Goal: Navigation & Orientation: Find specific page/section

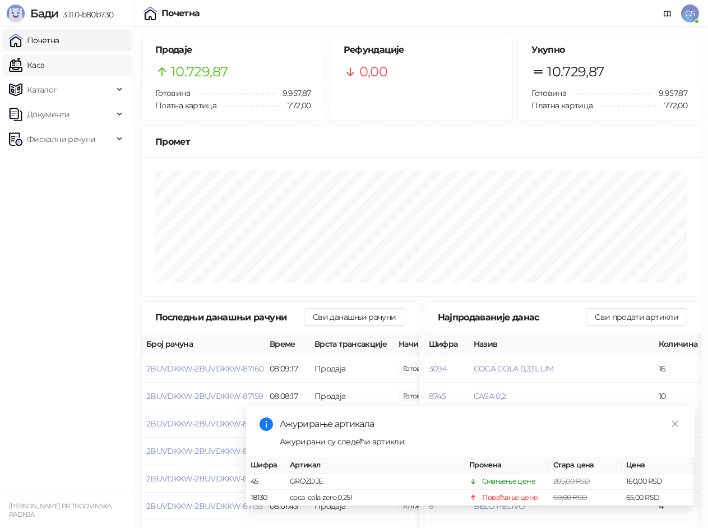
click at [42, 67] on link "Каса" at bounding box center [26, 65] width 35 height 22
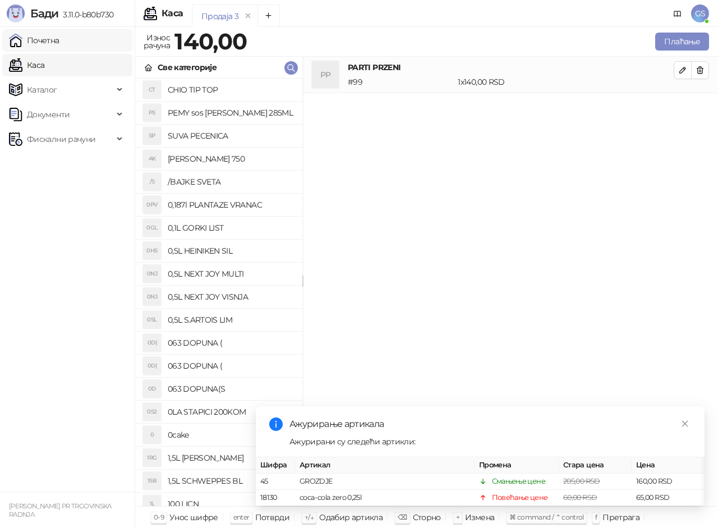
click at [59, 44] on link "Почетна" at bounding box center [34, 40] width 50 height 22
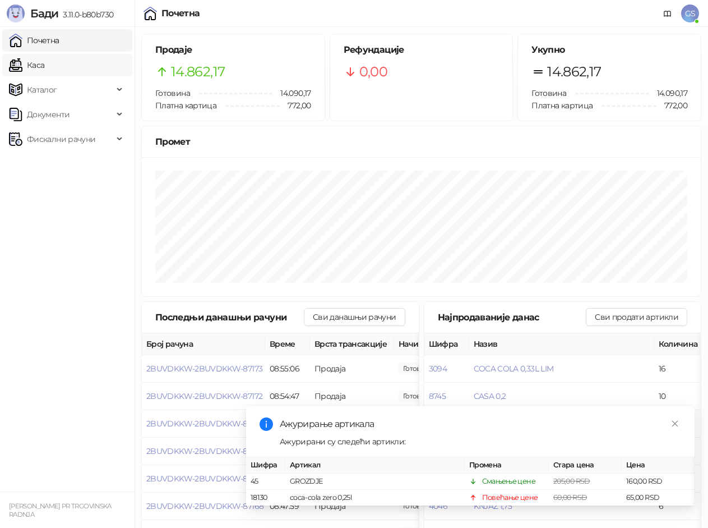
click at [44, 68] on link "Каса" at bounding box center [26, 65] width 35 height 22
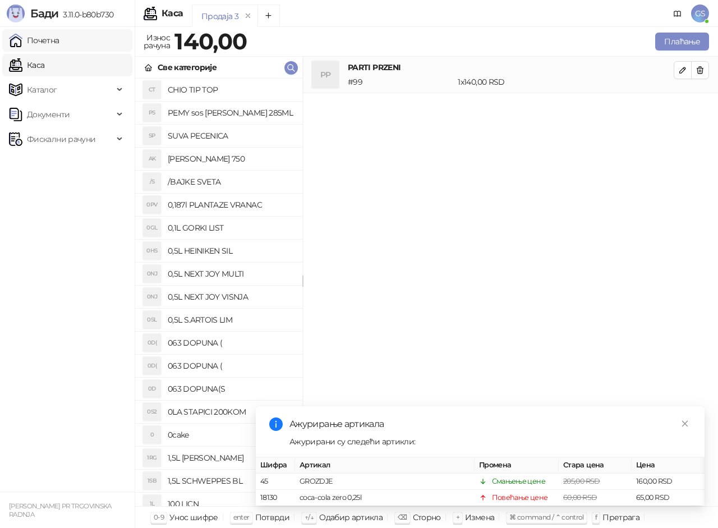
click at [49, 40] on link "Почетна" at bounding box center [34, 40] width 50 height 22
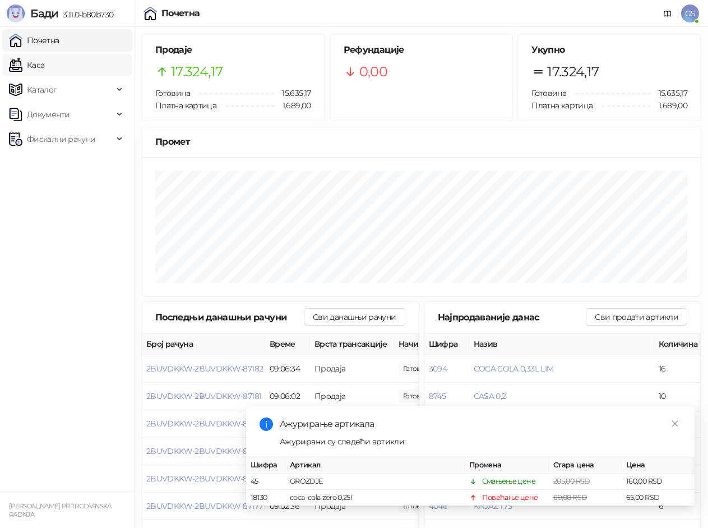
click at [44, 71] on link "Каса" at bounding box center [26, 65] width 35 height 22
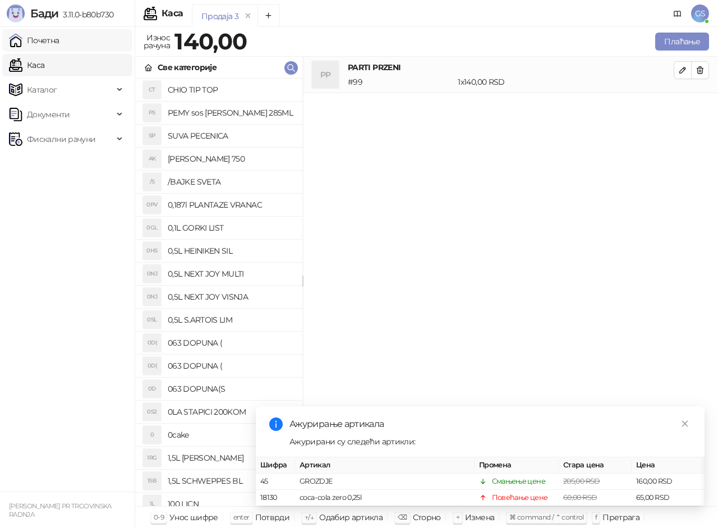
click at [53, 42] on link "Почетна" at bounding box center [34, 40] width 50 height 22
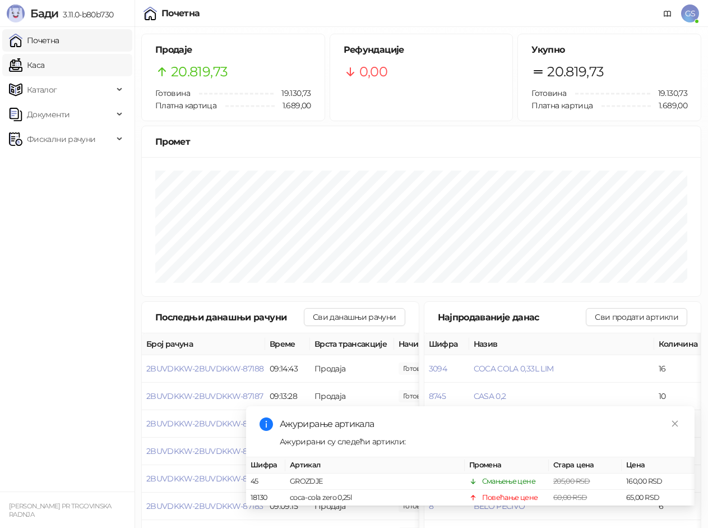
click at [44, 67] on link "Каса" at bounding box center [26, 65] width 35 height 22
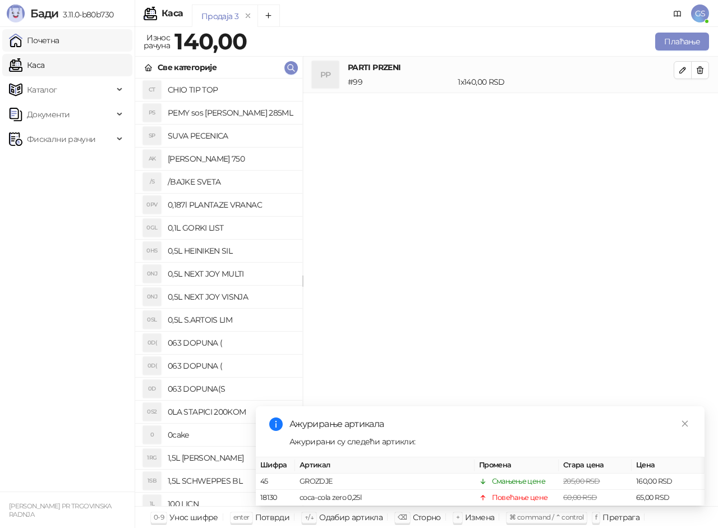
click at [59, 44] on link "Почетна" at bounding box center [34, 40] width 50 height 22
